Goal: Check status

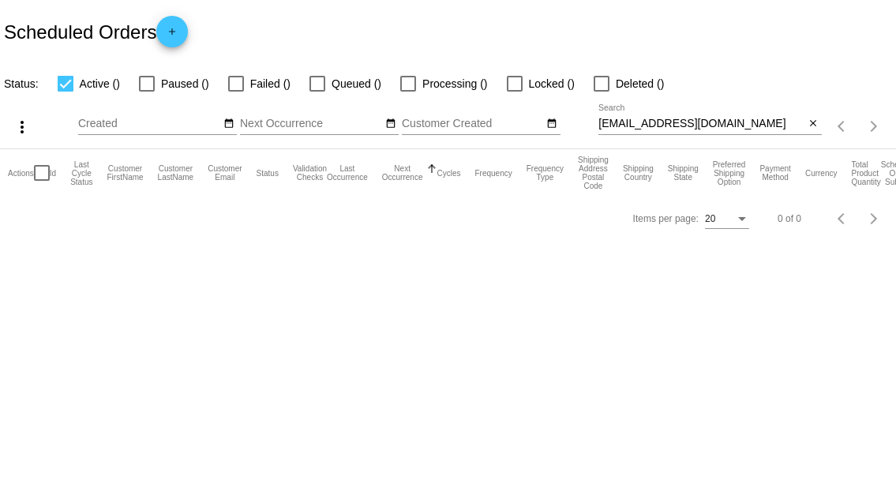
click at [668, 126] on input "[EMAIL_ADDRESS][DOMAIN_NAME]" at bounding box center [701, 124] width 207 height 13
paste input "490306"
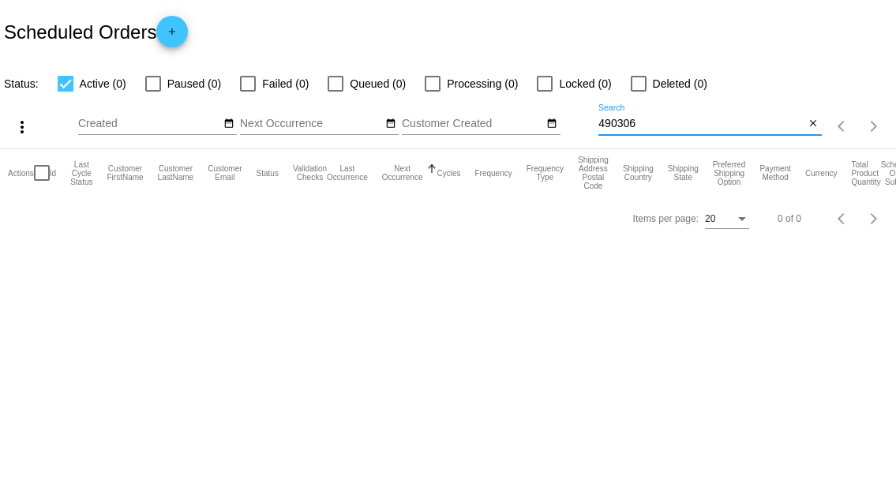
type input "490306"
click at [271, 86] on span "Failed (1)" at bounding box center [285, 83] width 47 height 19
click at [248, 92] on input "Failed (1)" at bounding box center [247, 92] width 1 height 1
checkbox input "true"
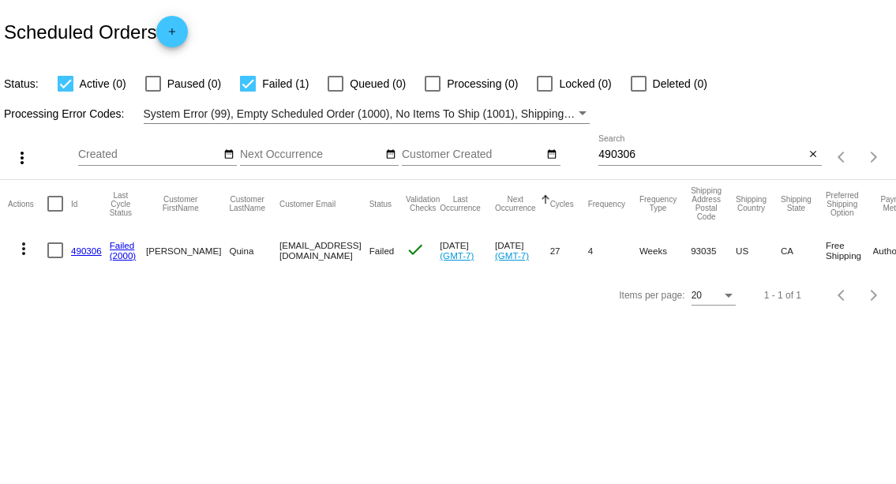
click at [96, 249] on link "490306" at bounding box center [86, 251] width 31 height 10
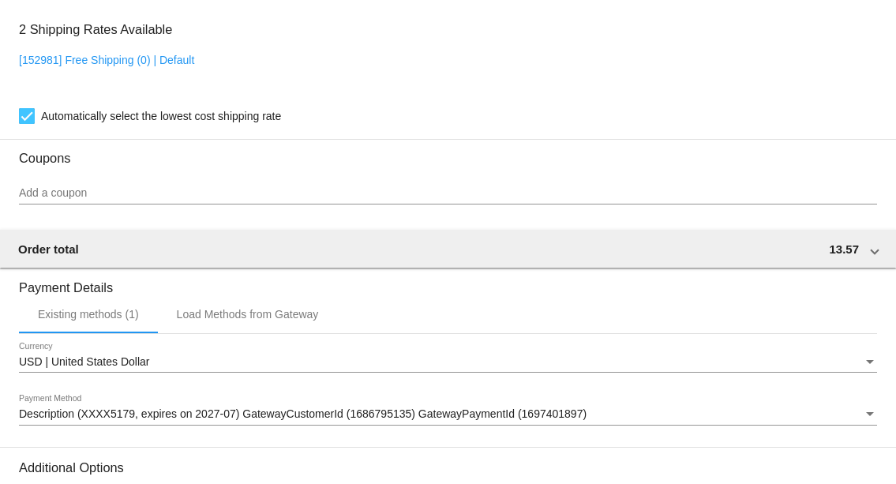
scroll to position [1315, 0]
